Goal: Information Seeking & Learning: Learn about a topic

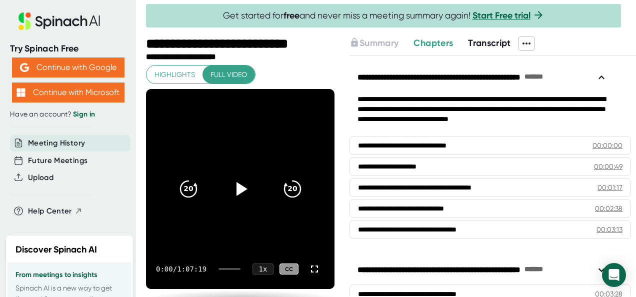
click at [494, 42] on span "Transcript" at bounding box center [489, 43] width 43 height 11
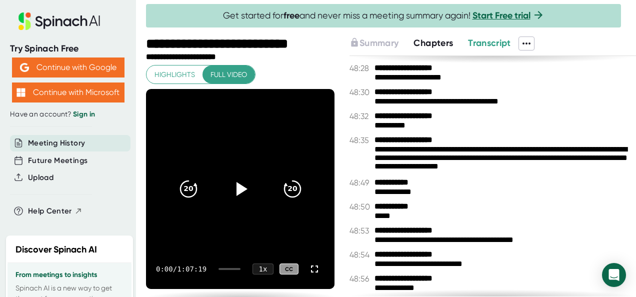
scroll to position [33572, 0]
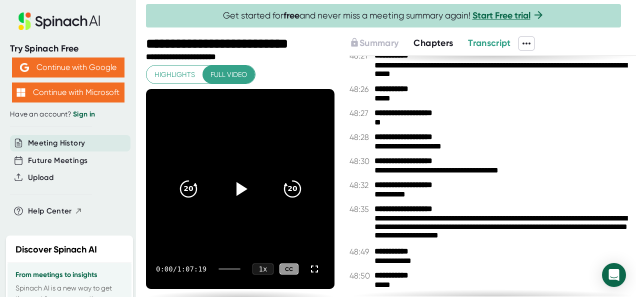
click at [493, 44] on span "Transcript" at bounding box center [489, 43] width 43 height 11
click at [447, 45] on span "Chapters" at bounding box center [434, 43] width 40 height 11
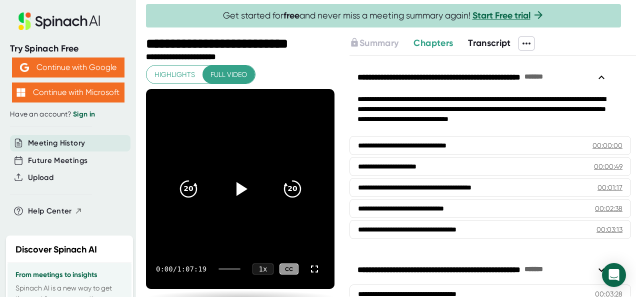
click at [613, 87] on div "**********" at bounding box center [491, 78] width 282 height 26
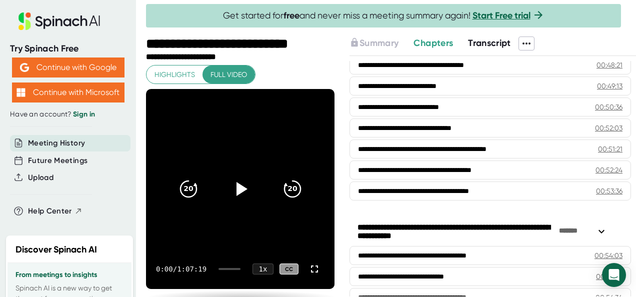
scroll to position [1653, 0]
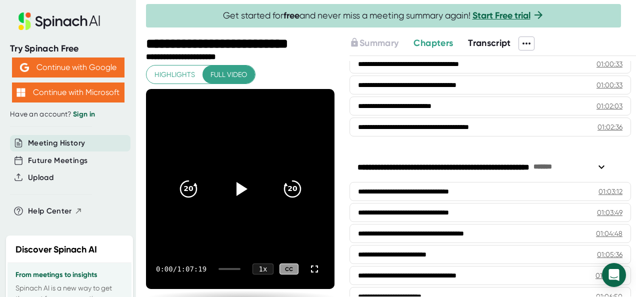
click at [509, 42] on span "Transcript" at bounding box center [489, 43] width 43 height 11
